Goal: Task Accomplishment & Management: Manage account settings

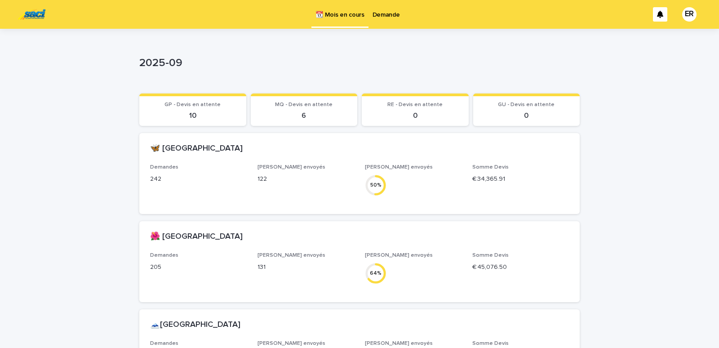
click at [379, 18] on p "Demande" at bounding box center [386, 9] width 27 height 19
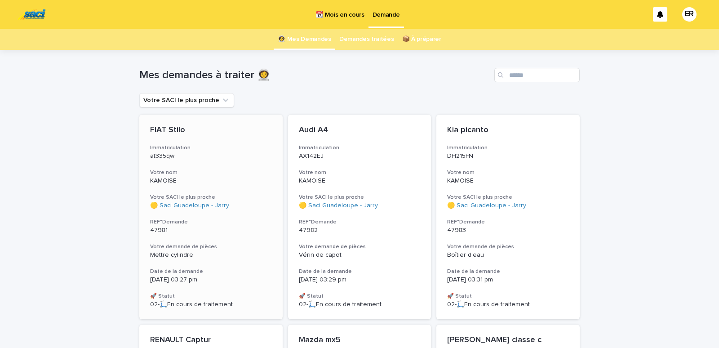
click at [192, 170] on h3 "Votre nom" at bounding box center [211, 172] width 122 height 7
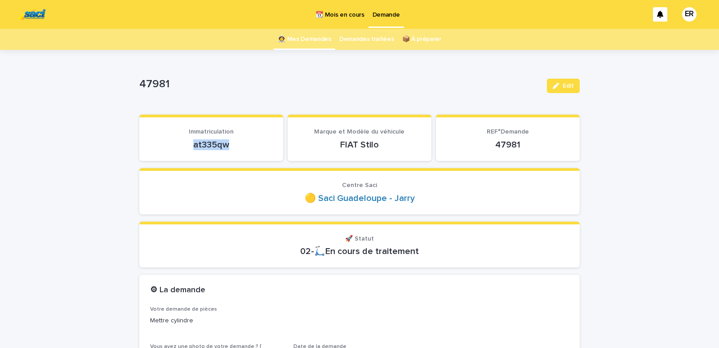
drag, startPoint x: 188, startPoint y: 146, endPoint x: 253, endPoint y: 138, distance: 65.2
click at [253, 138] on div "at335qw" at bounding box center [211, 144] width 122 height 13
copy p "at335qw"
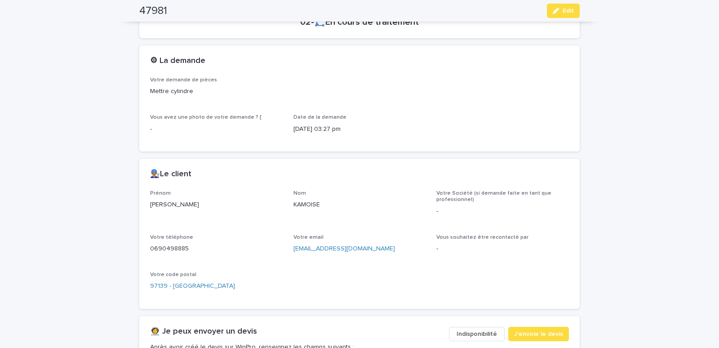
scroll to position [306, 0]
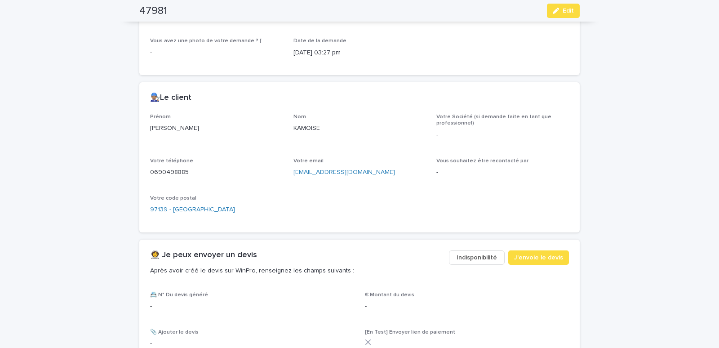
click at [478, 256] on span "Indisponibilité" at bounding box center [477, 257] width 40 height 9
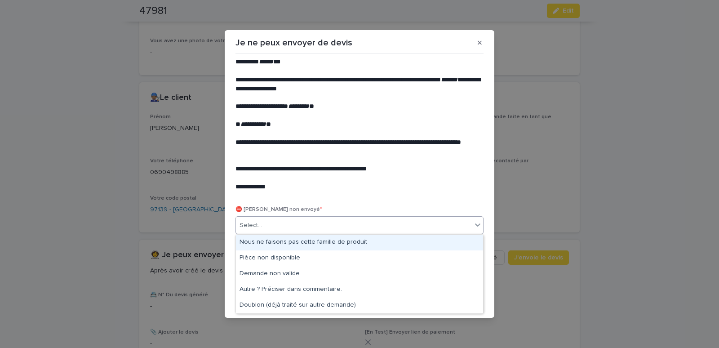
click at [311, 229] on div "Select..." at bounding box center [354, 225] width 236 height 15
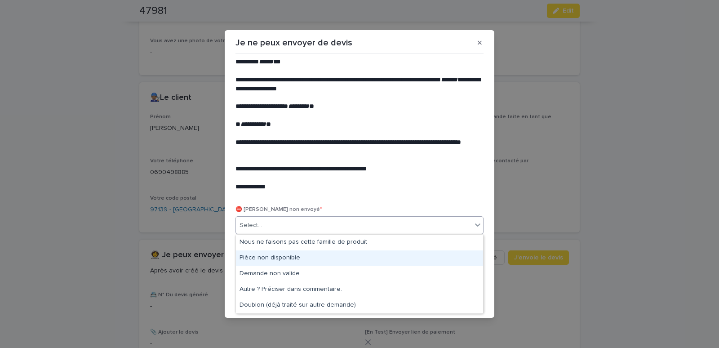
click at [261, 257] on div "Pièce non disponible" at bounding box center [359, 258] width 247 height 16
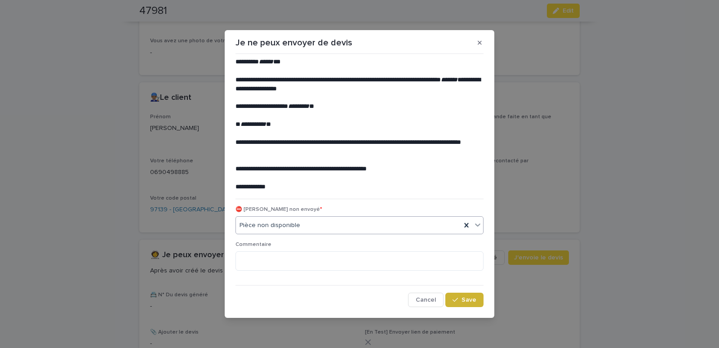
click at [469, 302] on span "Save" at bounding box center [469, 300] width 15 height 6
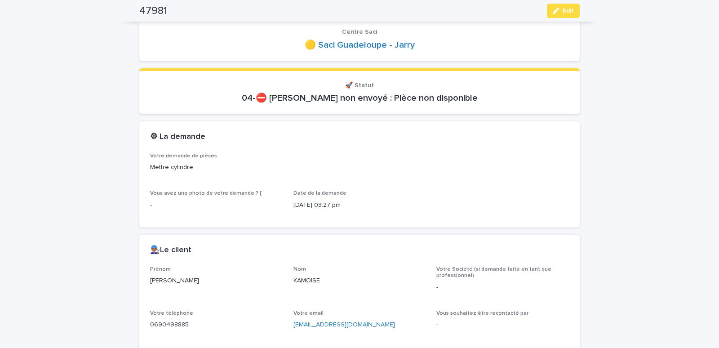
scroll to position [0, 0]
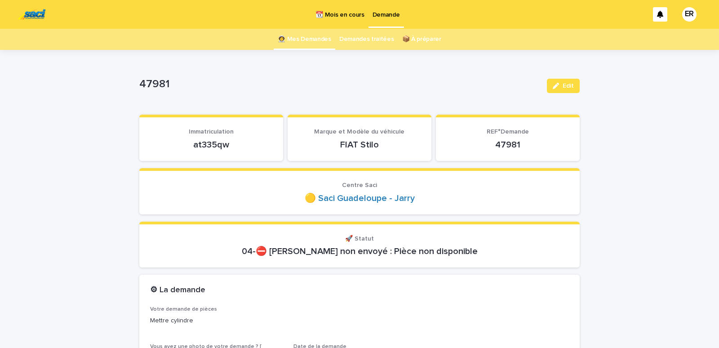
click at [293, 40] on link "👩‍🚀 Mes Demandes" at bounding box center [304, 39] width 53 height 21
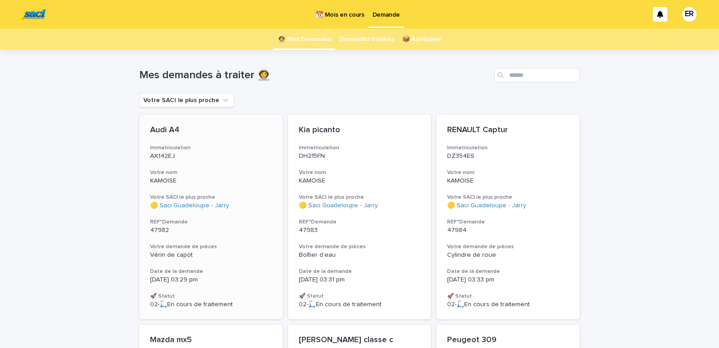
click at [190, 180] on p "KAMOISE" at bounding box center [211, 181] width 122 height 8
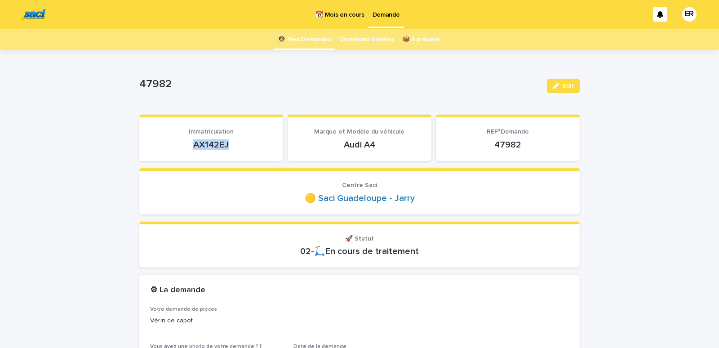
drag, startPoint x: 193, startPoint y: 146, endPoint x: 249, endPoint y: 146, distance: 55.7
click at [249, 146] on p "AX142EJ" at bounding box center [211, 144] width 122 height 11
copy p "AX142EJ"
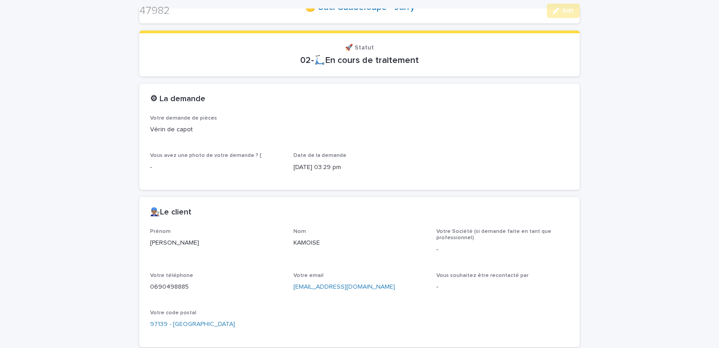
scroll to position [344, 0]
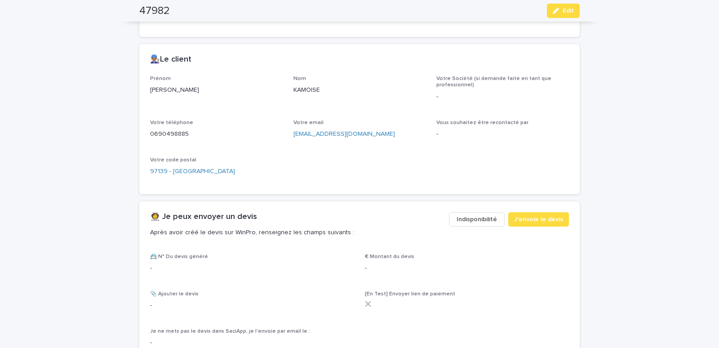
click at [479, 213] on button "Indisponibilité" at bounding box center [477, 219] width 56 height 14
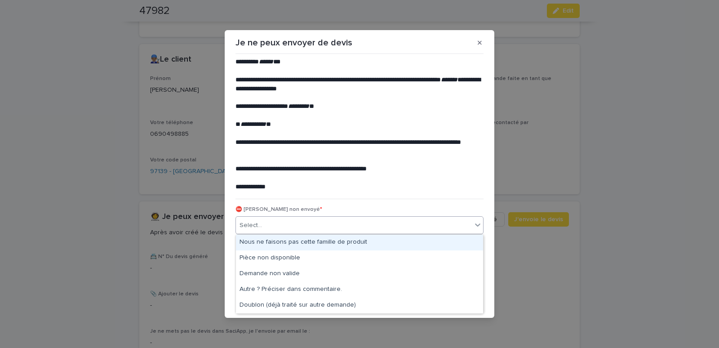
click at [304, 224] on div "Select..." at bounding box center [354, 225] width 236 height 15
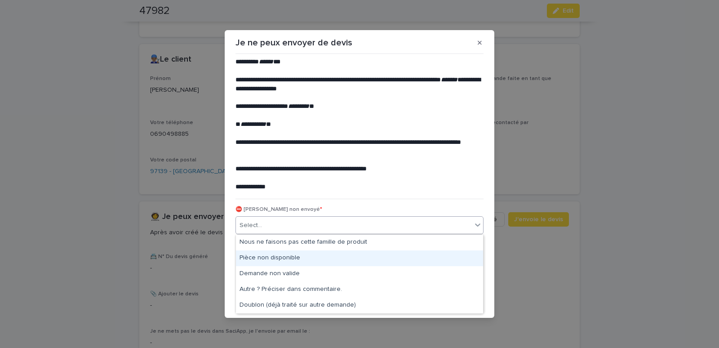
click at [258, 255] on div "Pièce non disponible" at bounding box center [359, 258] width 247 height 16
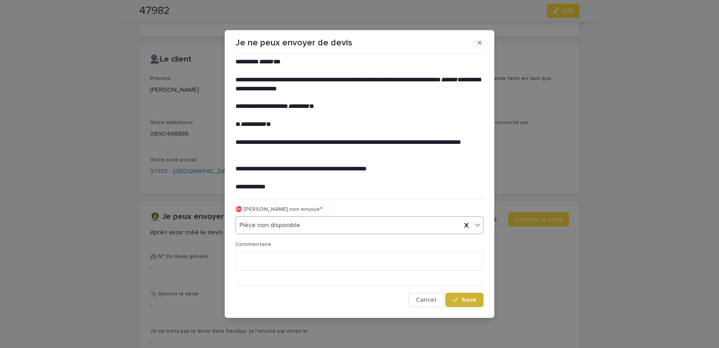
click at [460, 298] on div "button" at bounding box center [457, 300] width 9 height 6
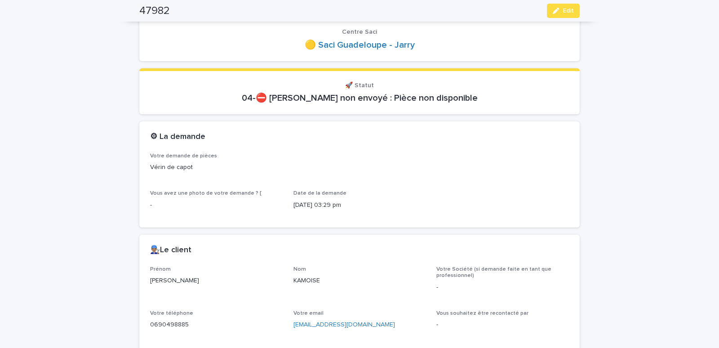
scroll to position [0, 0]
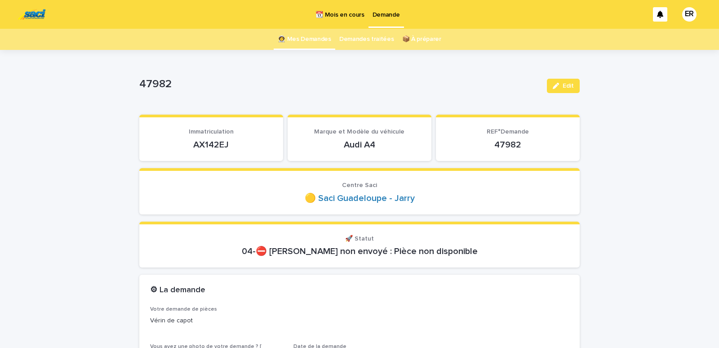
click at [315, 40] on link "👩‍🚀 Mes Demandes" at bounding box center [304, 39] width 53 height 21
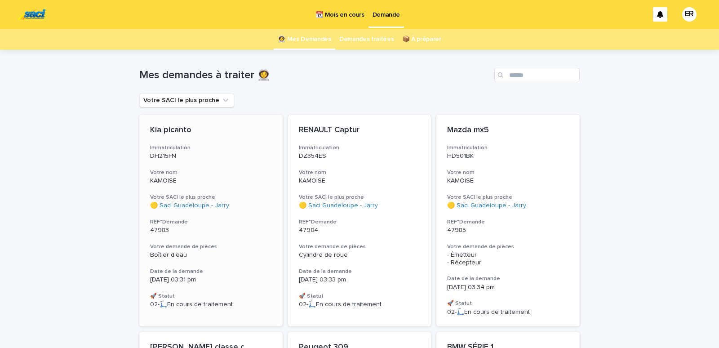
click at [197, 178] on p "KAMOISE" at bounding box center [211, 181] width 122 height 8
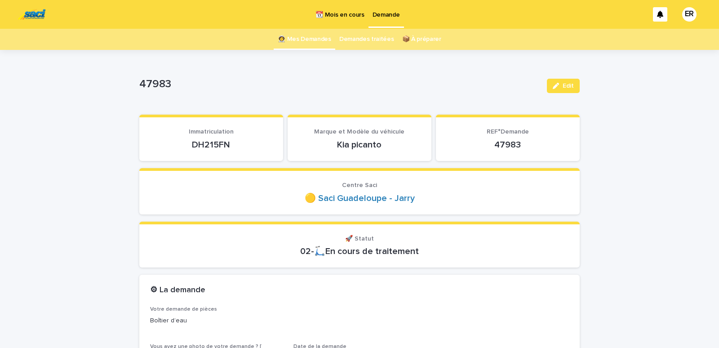
drag, startPoint x: 175, startPoint y: 141, endPoint x: 220, endPoint y: 147, distance: 45.4
click at [233, 138] on div "DH215FN" at bounding box center [211, 144] width 122 height 13
drag, startPoint x: 184, startPoint y: 145, endPoint x: 263, endPoint y: 151, distance: 78.8
click at [263, 150] on div "DH215FN" at bounding box center [211, 144] width 122 height 13
copy p "DH215FN"
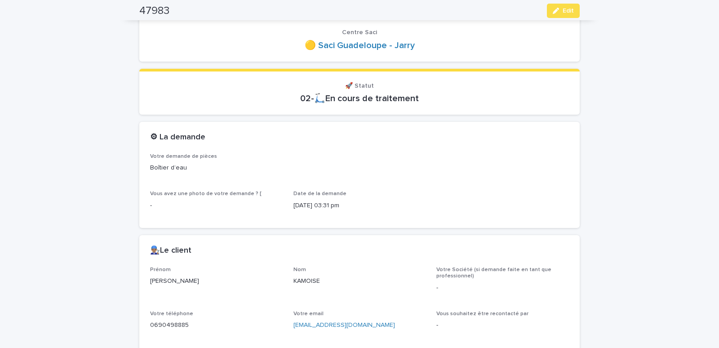
scroll to position [306, 0]
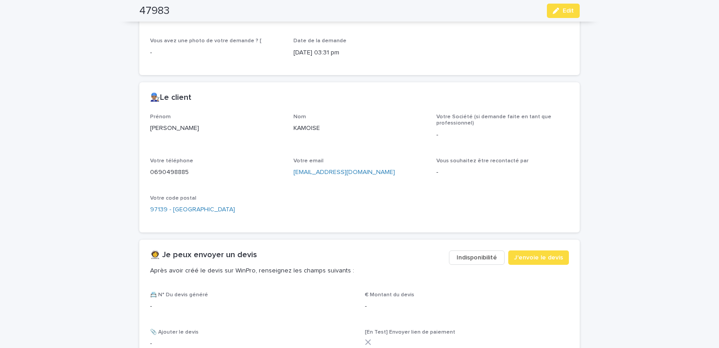
click at [466, 256] on span "Indisponibilité" at bounding box center [477, 257] width 40 height 9
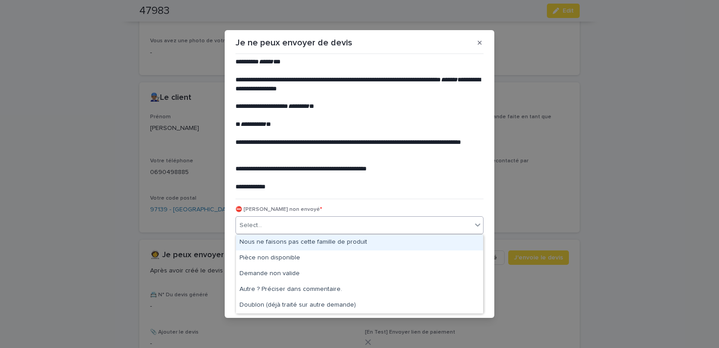
click at [307, 225] on div "Select..." at bounding box center [354, 225] width 236 height 15
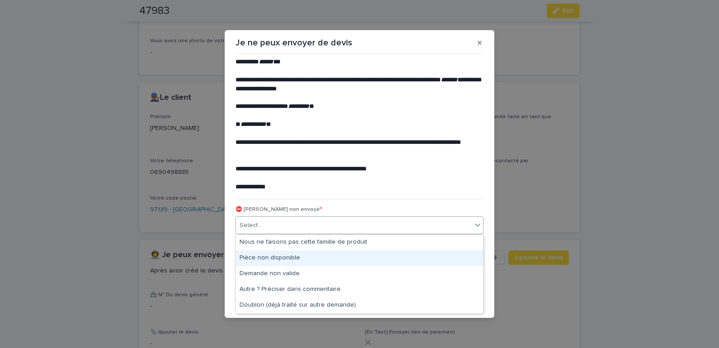
click at [273, 256] on div "Pièce non disponible" at bounding box center [359, 258] width 247 height 16
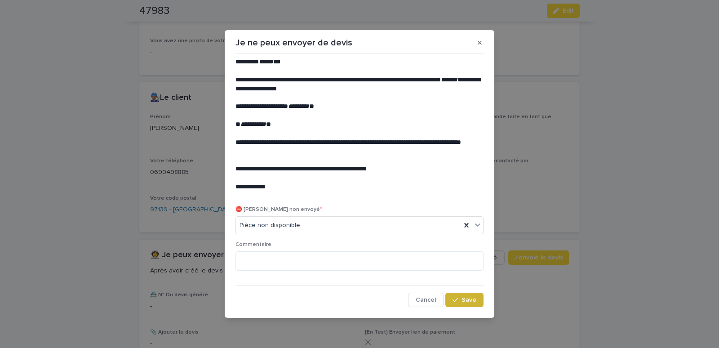
click at [456, 297] on button "Save" at bounding box center [464, 300] width 38 height 14
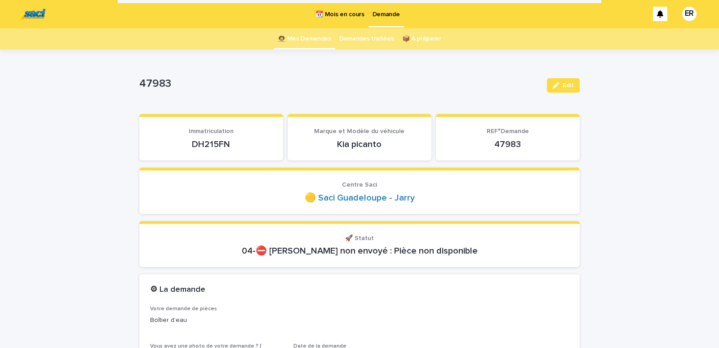
scroll to position [0, 0]
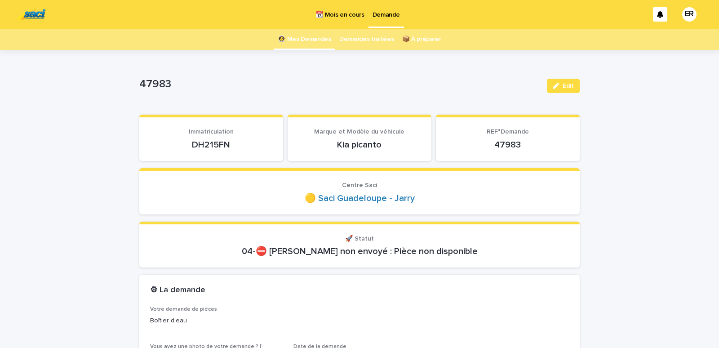
click at [307, 36] on link "👩‍🚀 Mes Demandes" at bounding box center [304, 39] width 53 height 21
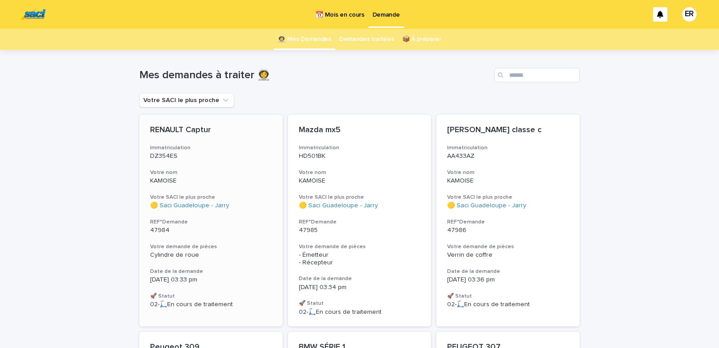
click at [199, 173] on h3 "Votre nom" at bounding box center [211, 172] width 122 height 7
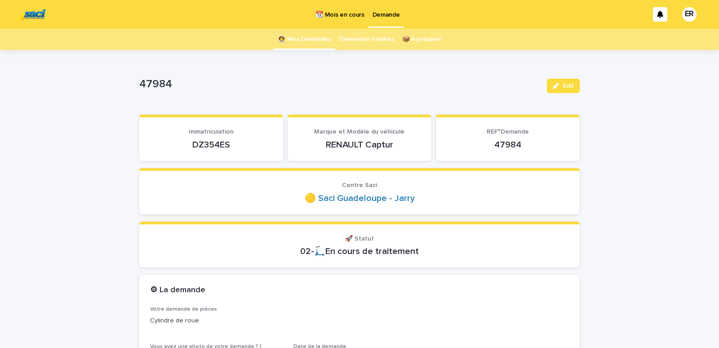
click at [189, 134] on span "Immatriculation" at bounding box center [211, 132] width 45 height 6
drag, startPoint x: 186, startPoint y: 142, endPoint x: 244, endPoint y: 146, distance: 58.6
click at [244, 146] on p "DZ354ES" at bounding box center [211, 144] width 122 height 11
copy p "DZ354ES"
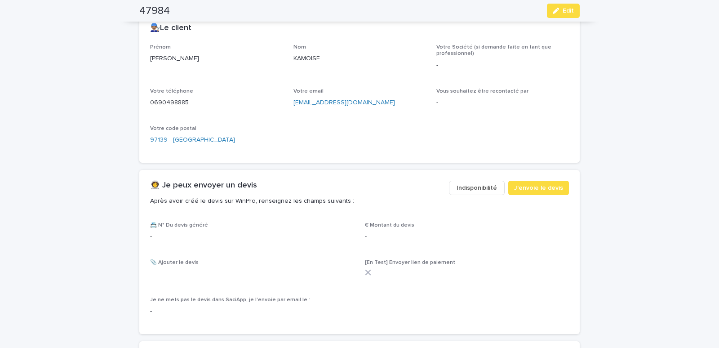
scroll to position [382, 0]
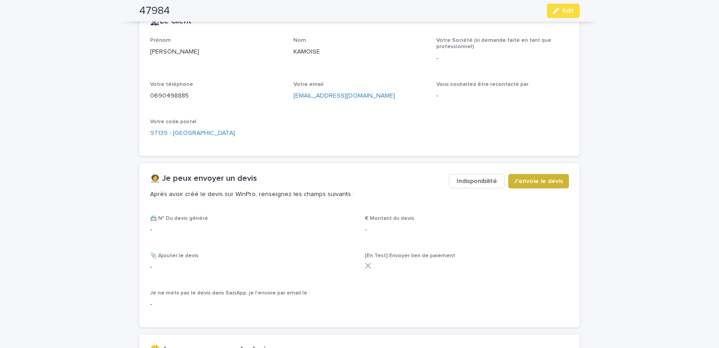
click at [554, 180] on span "J'envoie le devis" at bounding box center [538, 181] width 49 height 9
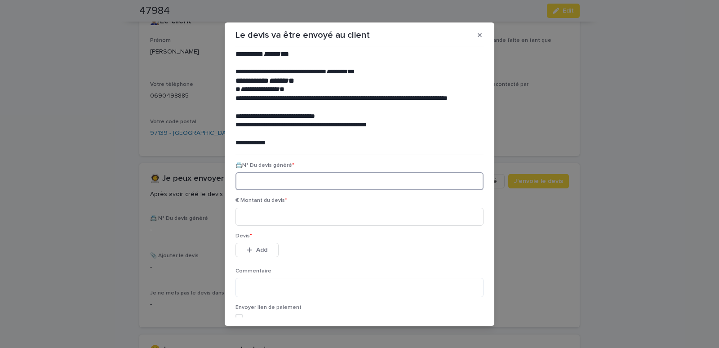
click at [259, 182] on input at bounding box center [359, 181] width 248 height 18
paste input "********"
type input "********"
click at [267, 217] on input at bounding box center [359, 217] width 248 height 18
type input "*****"
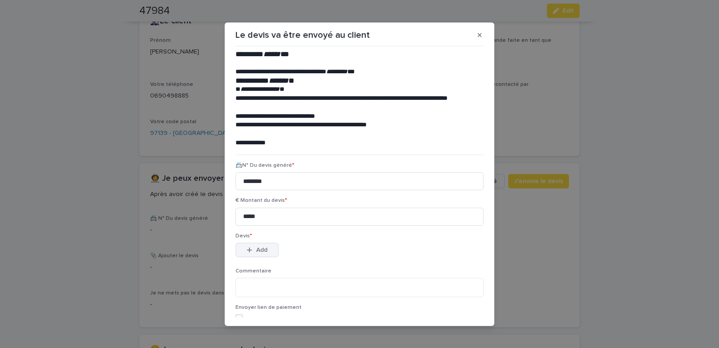
click at [247, 250] on icon "button" at bounding box center [249, 250] width 5 height 6
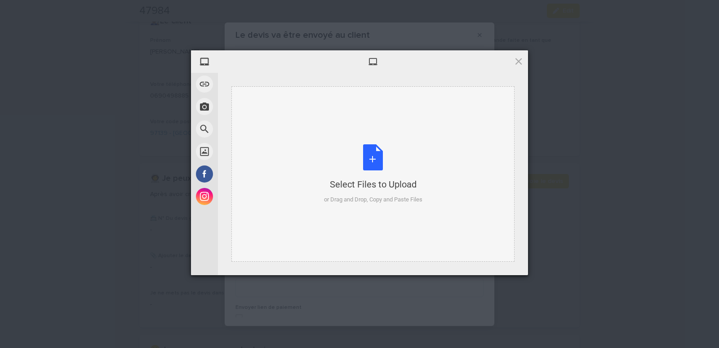
click at [278, 104] on div "Select Files to Upload or Drag and Drop, Copy and Paste Files" at bounding box center [372, 173] width 283 height 175
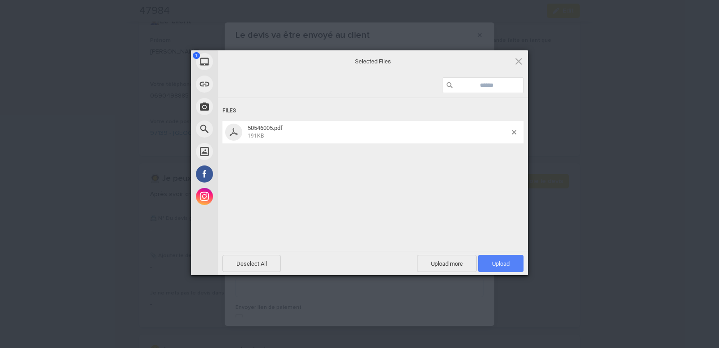
click at [513, 262] on span "Upload 1" at bounding box center [500, 263] width 45 height 17
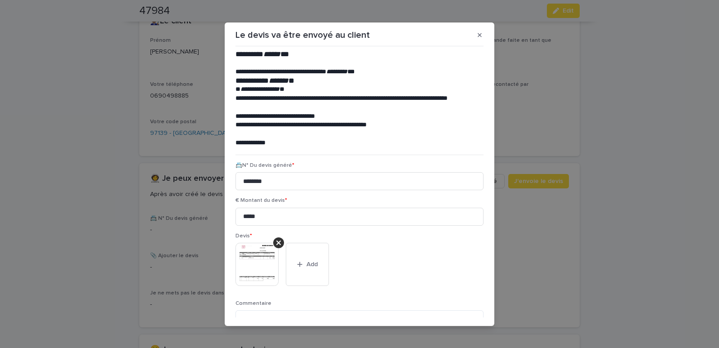
scroll to position [73, 0]
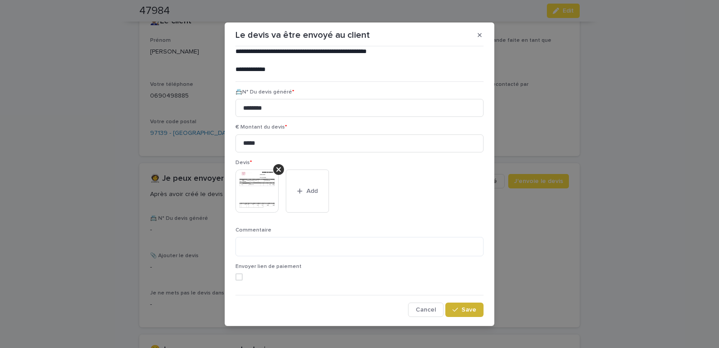
click at [458, 305] on button "Save" at bounding box center [464, 309] width 38 height 14
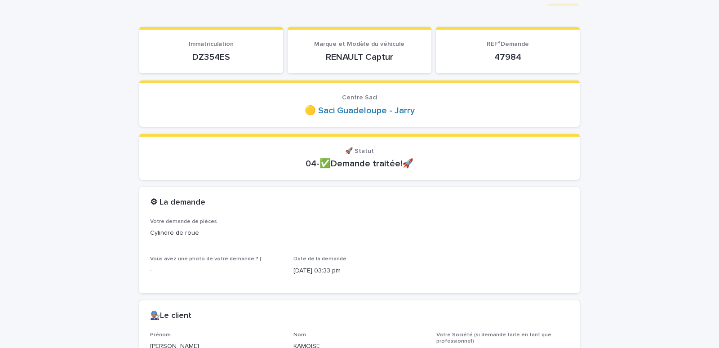
scroll to position [0, 0]
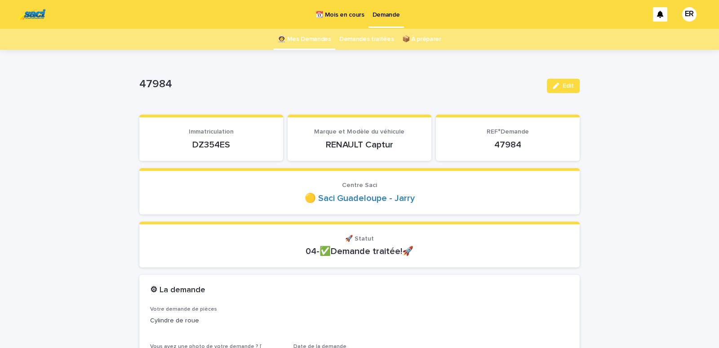
click at [306, 34] on link "👩‍🚀 Mes Demandes" at bounding box center [304, 39] width 53 height 21
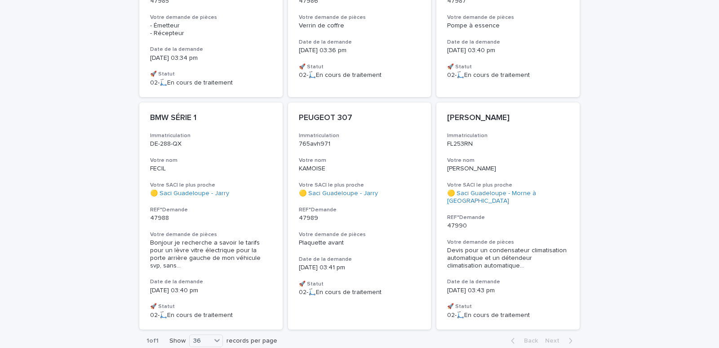
scroll to position [271, 0]
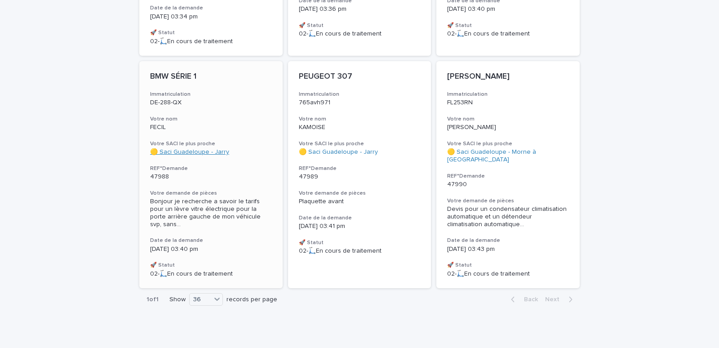
click at [203, 149] on link "🟡 Saci Guadeloupe - Jarry" at bounding box center [189, 152] width 79 height 8
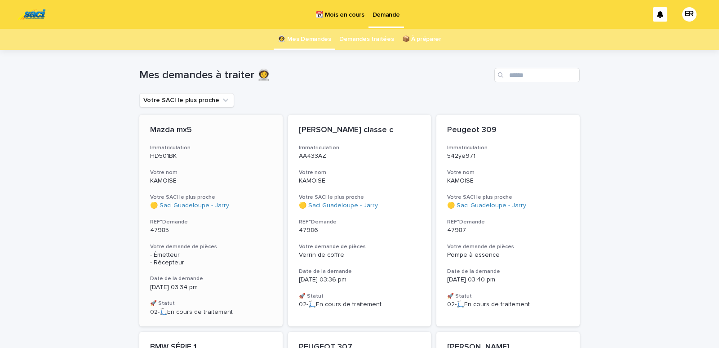
click at [185, 174] on h3 "Votre nom" at bounding box center [211, 172] width 122 height 7
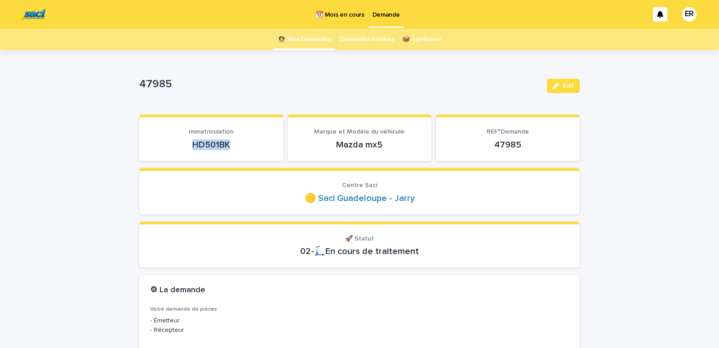
drag, startPoint x: 189, startPoint y: 150, endPoint x: 244, endPoint y: 147, distance: 54.4
click at [244, 147] on p "HD501BK" at bounding box center [211, 144] width 122 height 11
copy p "HD501BK"
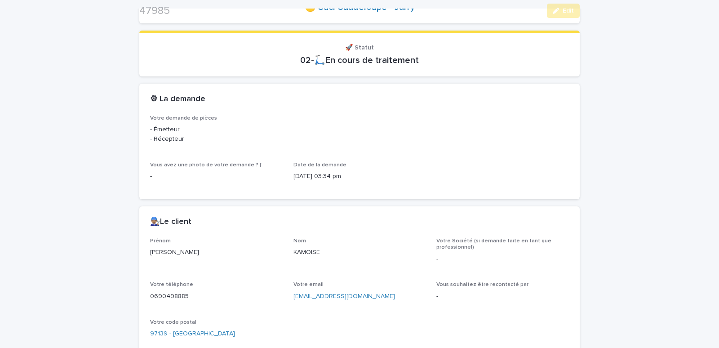
scroll to position [344, 0]
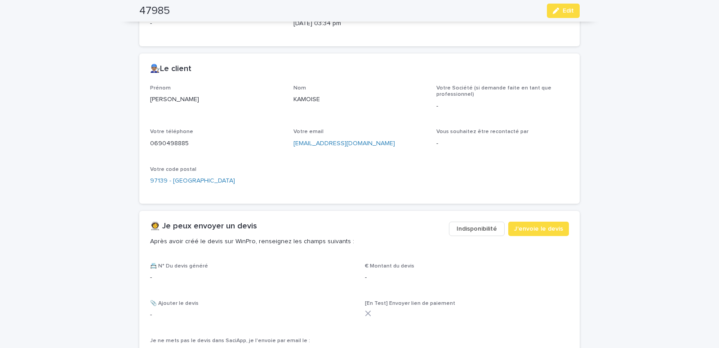
click at [475, 228] on span "Indisponibilité" at bounding box center [477, 228] width 40 height 9
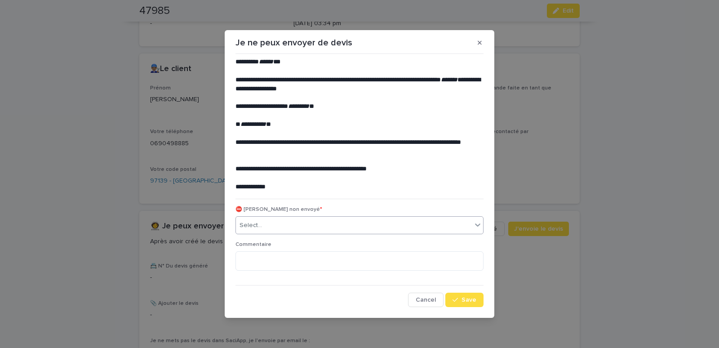
click at [379, 226] on div "Select..." at bounding box center [354, 225] width 236 height 15
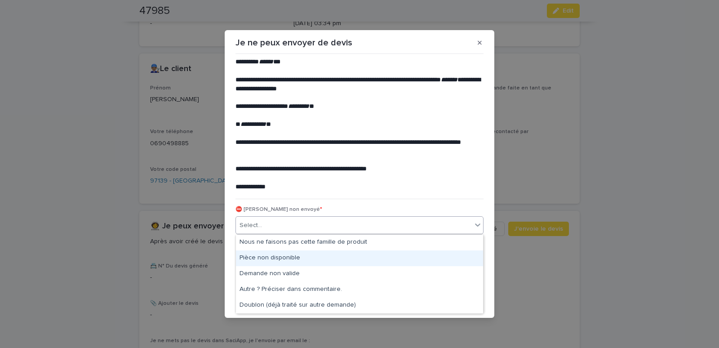
click at [252, 255] on div "Pièce non disponible" at bounding box center [359, 258] width 247 height 16
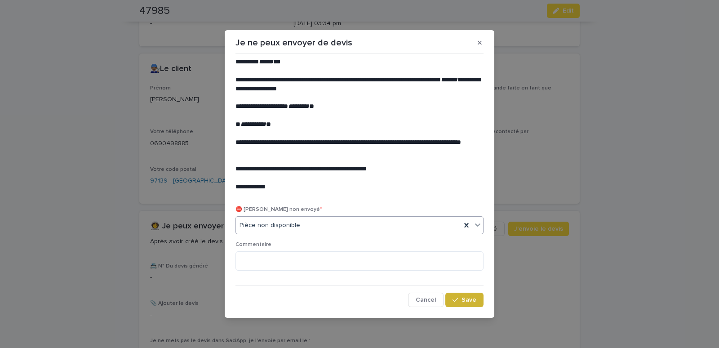
click at [460, 300] on div "button" at bounding box center [457, 300] width 9 height 6
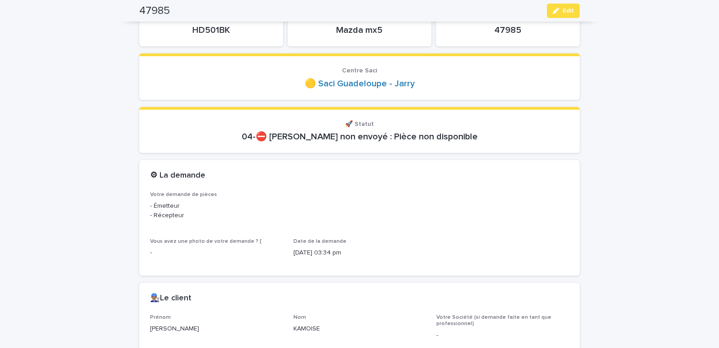
scroll to position [0, 0]
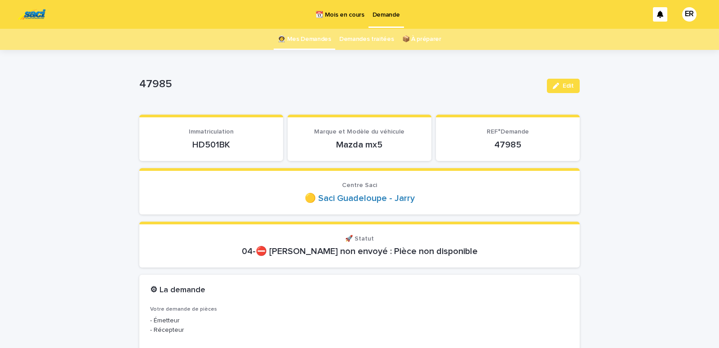
click at [310, 36] on link "👩‍🚀 Mes Demandes" at bounding box center [304, 39] width 53 height 21
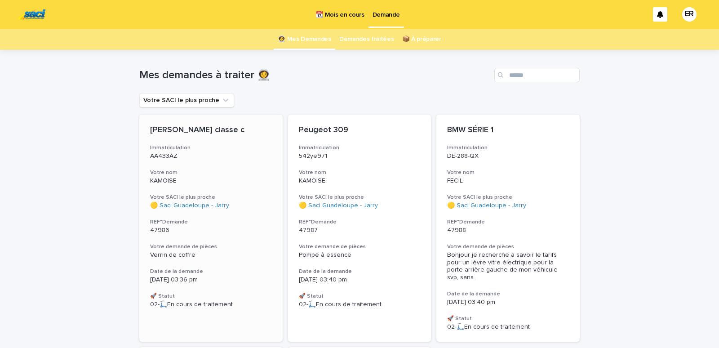
click at [206, 166] on div "[PERSON_NAME] classe c Immatriculation AA433AZ Votre nom KAMOISE Votre SACI le …" at bounding box center [210, 217] width 143 height 204
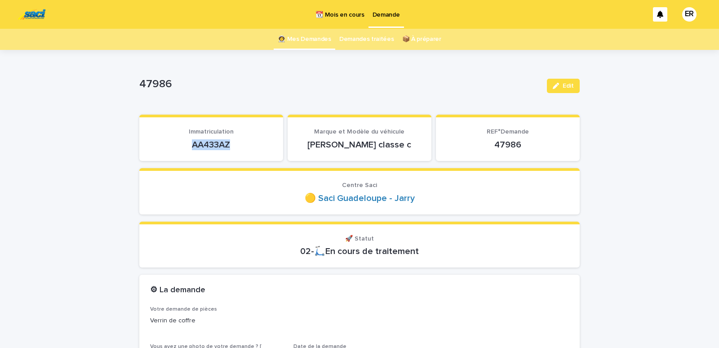
drag, startPoint x: 181, startPoint y: 146, endPoint x: 235, endPoint y: 144, distance: 54.0
click at [235, 144] on p "AA433AZ" at bounding box center [211, 144] width 122 height 11
copy p "AA433AZ"
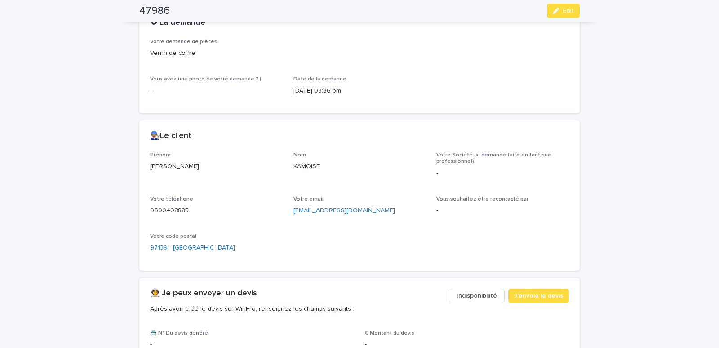
scroll to position [458, 0]
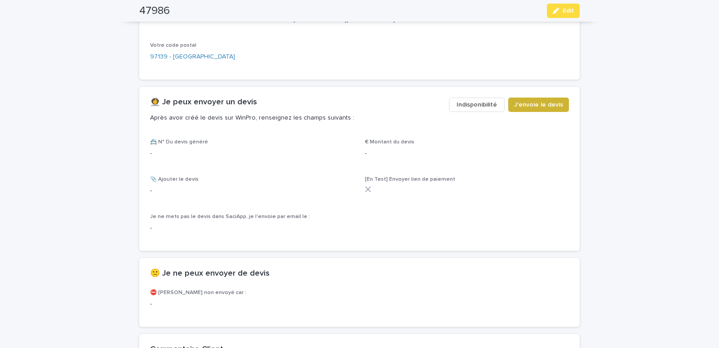
click at [529, 102] on span "J'envoie le devis" at bounding box center [538, 104] width 49 height 9
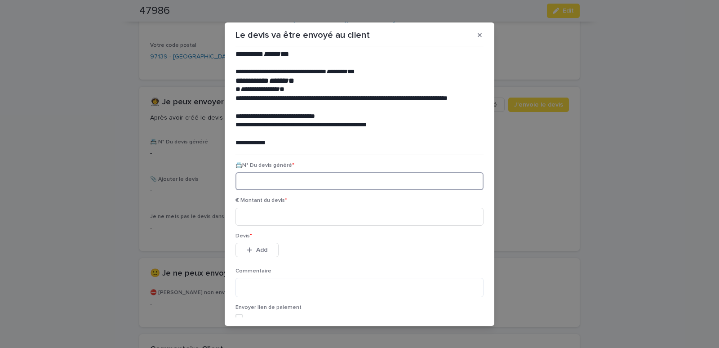
click at [256, 179] on input at bounding box center [359, 181] width 248 height 18
paste input "********"
type input "********"
click at [276, 219] on input at bounding box center [359, 217] width 248 height 18
type input "*****"
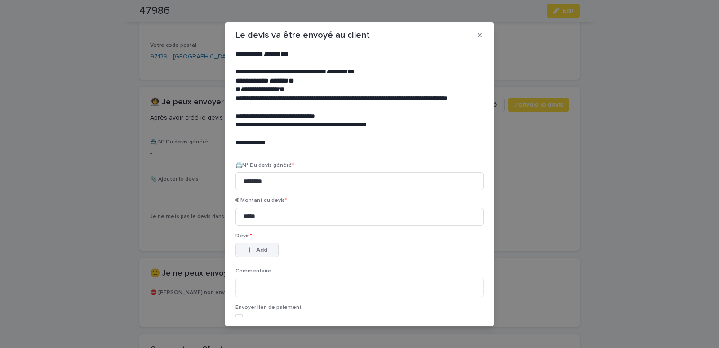
click at [252, 248] on button "Add" at bounding box center [256, 250] width 43 height 14
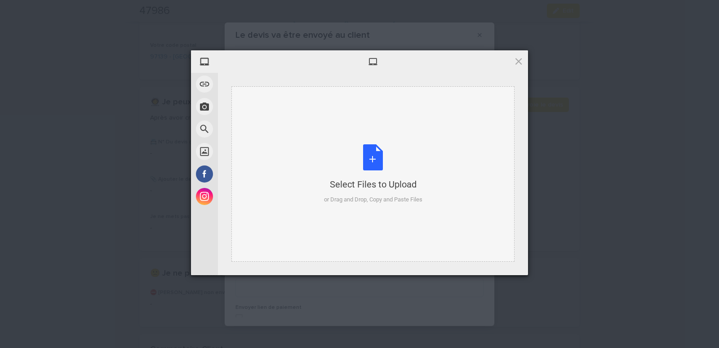
click at [251, 112] on div "Select Files to Upload or Drag and Drop, Copy and Paste Files" at bounding box center [372, 173] width 283 height 175
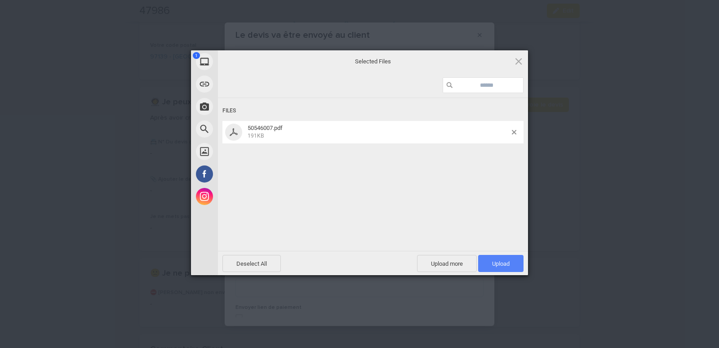
click at [492, 260] on span "Upload 1" at bounding box center [500, 263] width 45 height 17
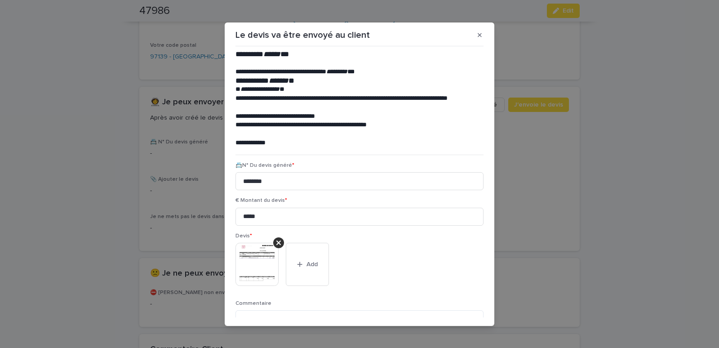
scroll to position [73, 0]
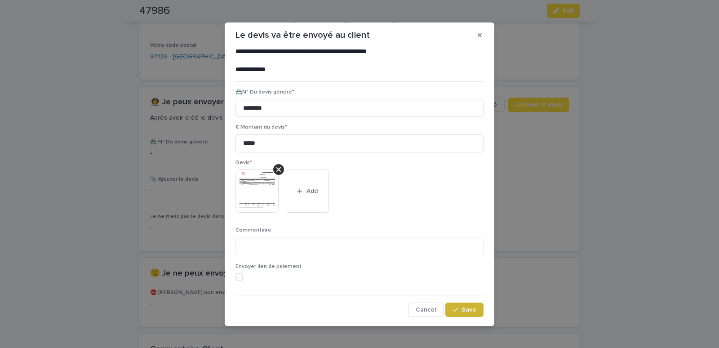
click at [462, 309] on span "Save" at bounding box center [469, 309] width 15 height 6
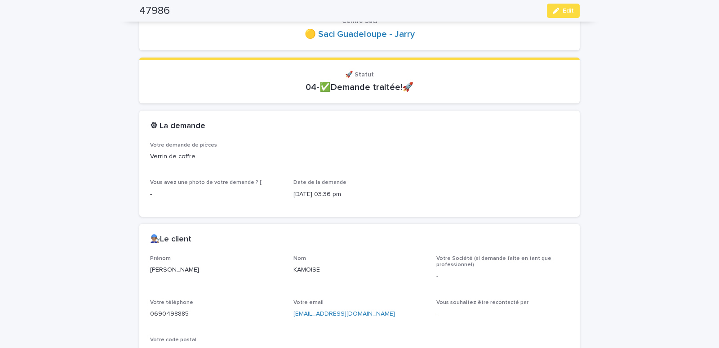
scroll to position [0, 0]
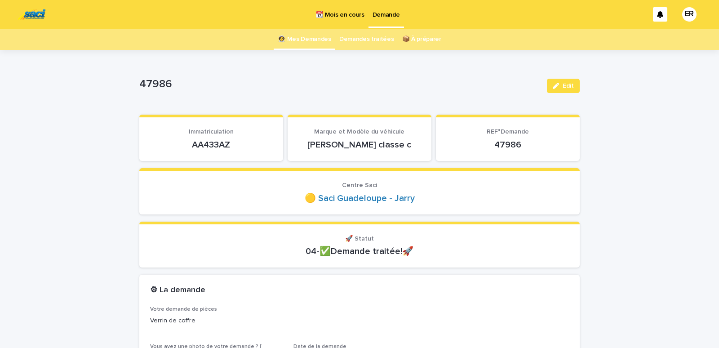
click at [309, 40] on link "👩‍🚀 Mes Demandes" at bounding box center [304, 39] width 53 height 21
